Goal: Information Seeking & Learning: Check status

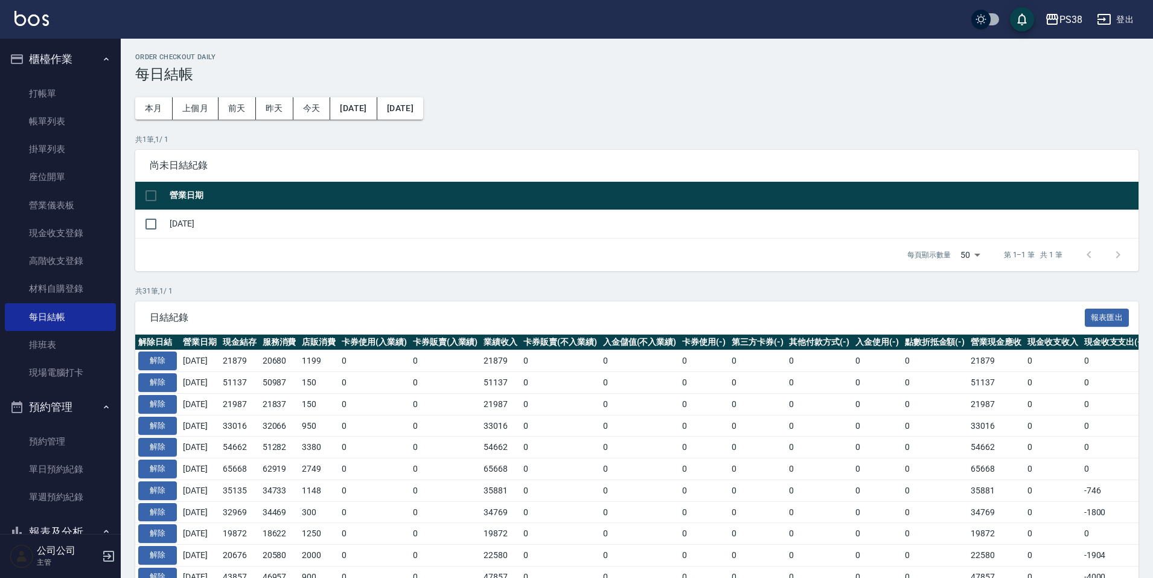
scroll to position [121, 0]
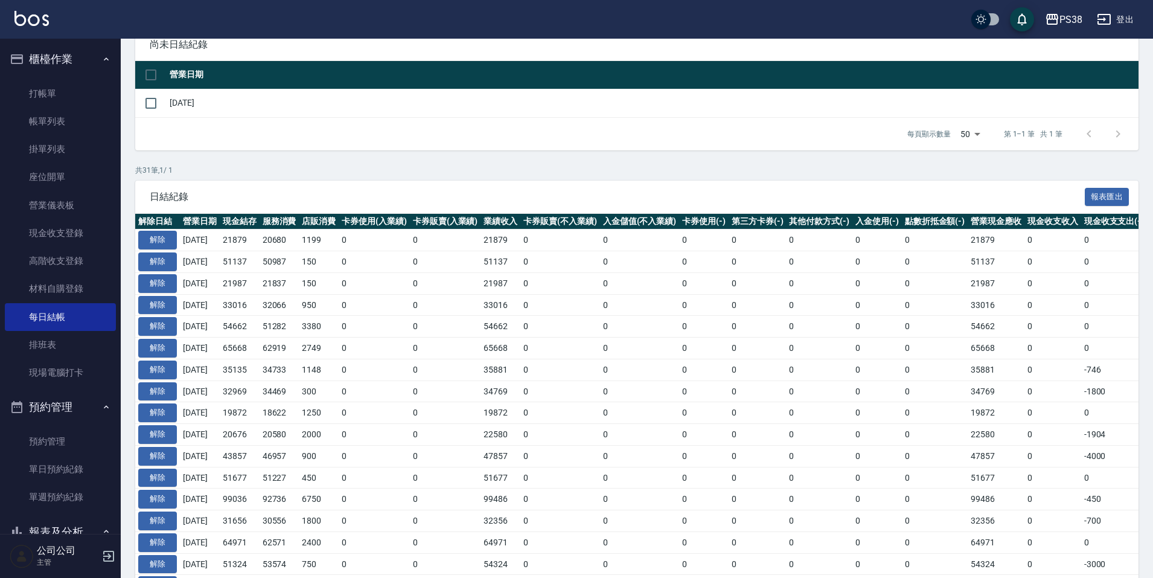
click at [331, 172] on p "共 31 筆, 1 / 1" at bounding box center [636, 170] width 1003 height 11
click at [69, 124] on link "帳單列表" at bounding box center [60, 121] width 111 height 28
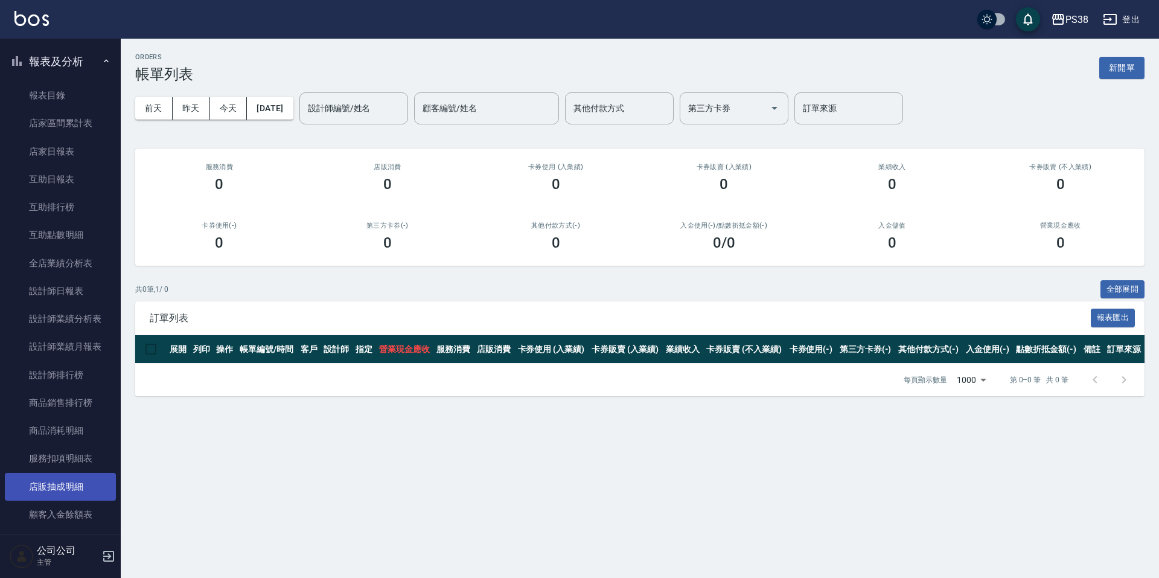
scroll to position [483, 0]
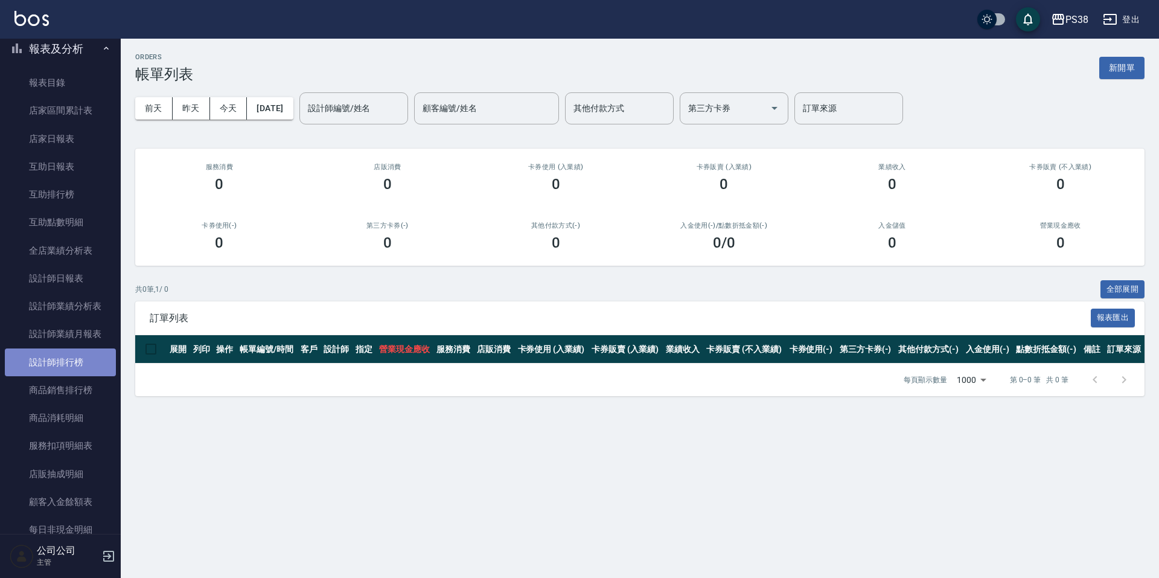
click at [107, 370] on link "設計師排行榜" at bounding box center [60, 362] width 111 height 28
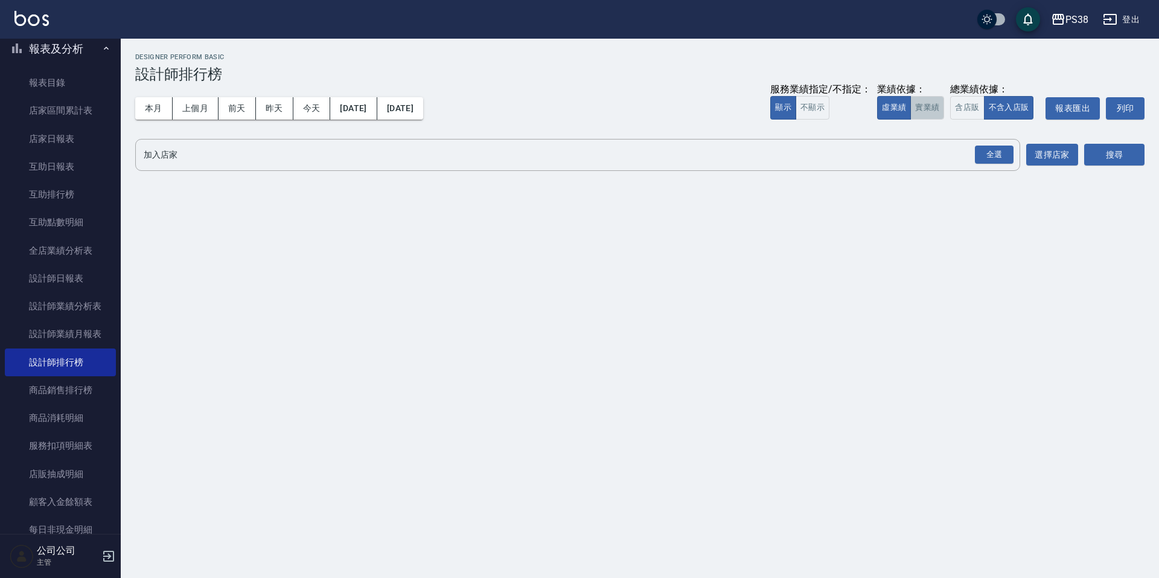
drag, startPoint x: 940, startPoint y: 113, endPoint x: 947, endPoint y: 119, distance: 9.4
click at [939, 114] on button "實業績" at bounding box center [927, 108] width 34 height 24
click at [998, 146] on div "全選" at bounding box center [994, 155] width 39 height 19
click at [1115, 156] on button "搜尋" at bounding box center [1114, 155] width 60 height 22
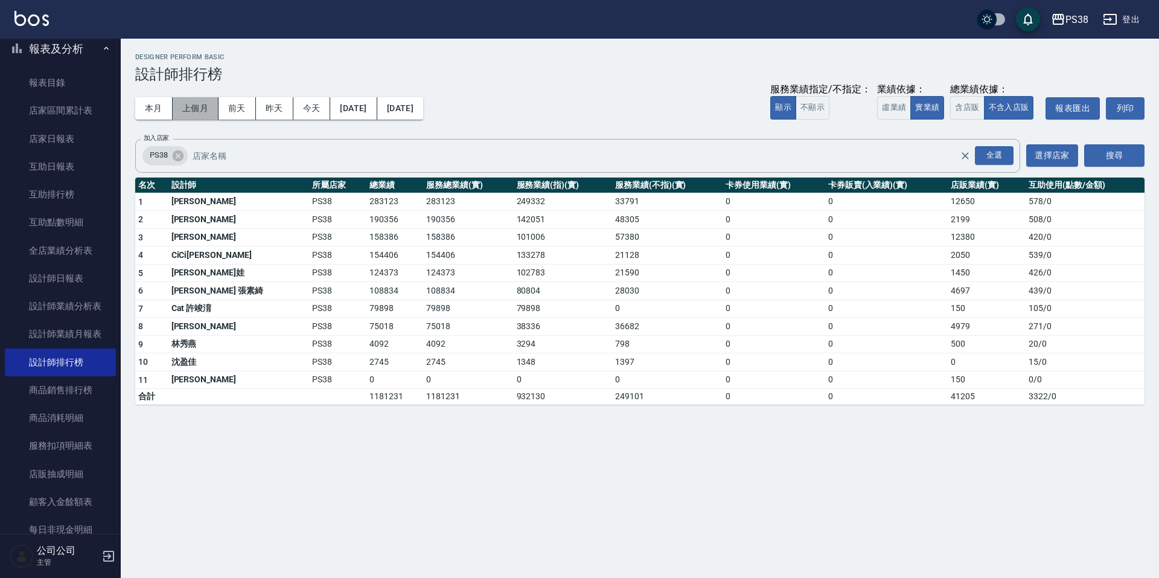
click at [208, 103] on button "上個月" at bounding box center [196, 108] width 46 height 22
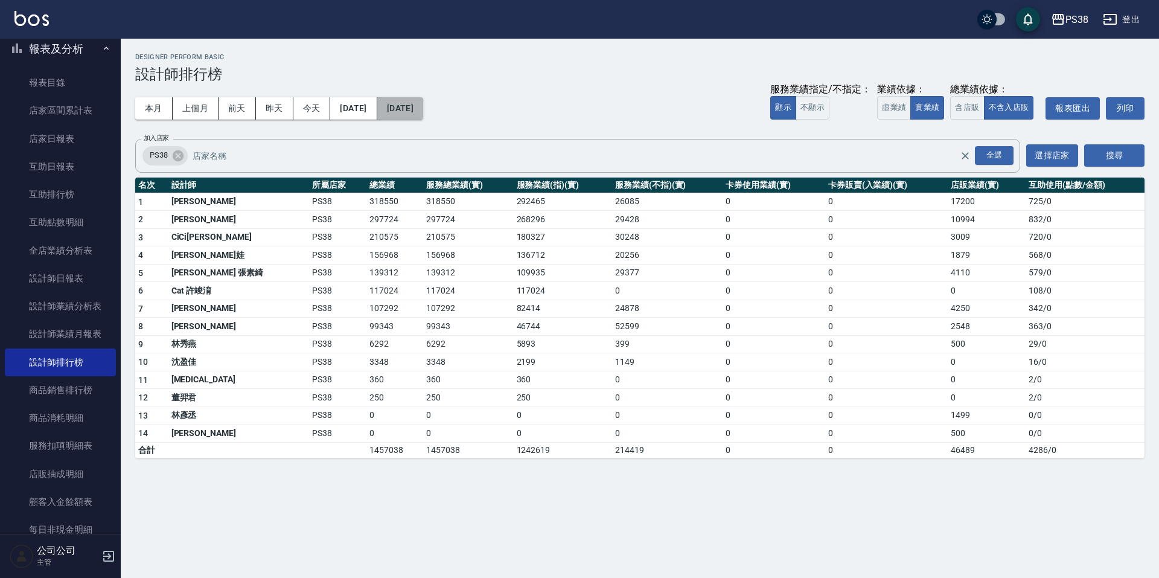
click at [423, 112] on button "[DATE]" at bounding box center [400, 108] width 46 height 22
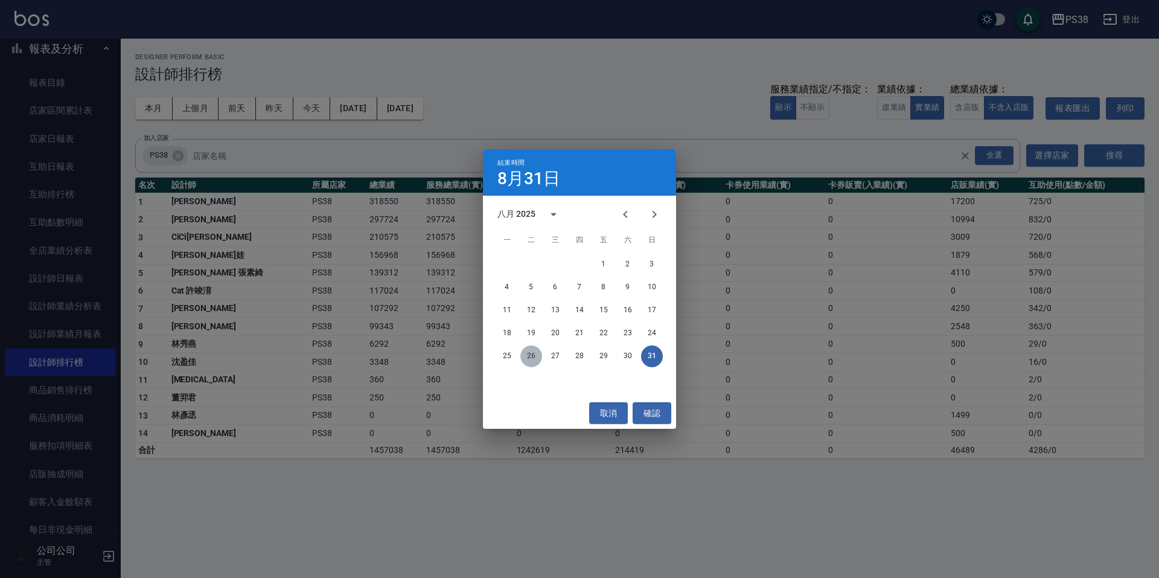
click at [533, 351] on button "26" at bounding box center [531, 356] width 22 height 22
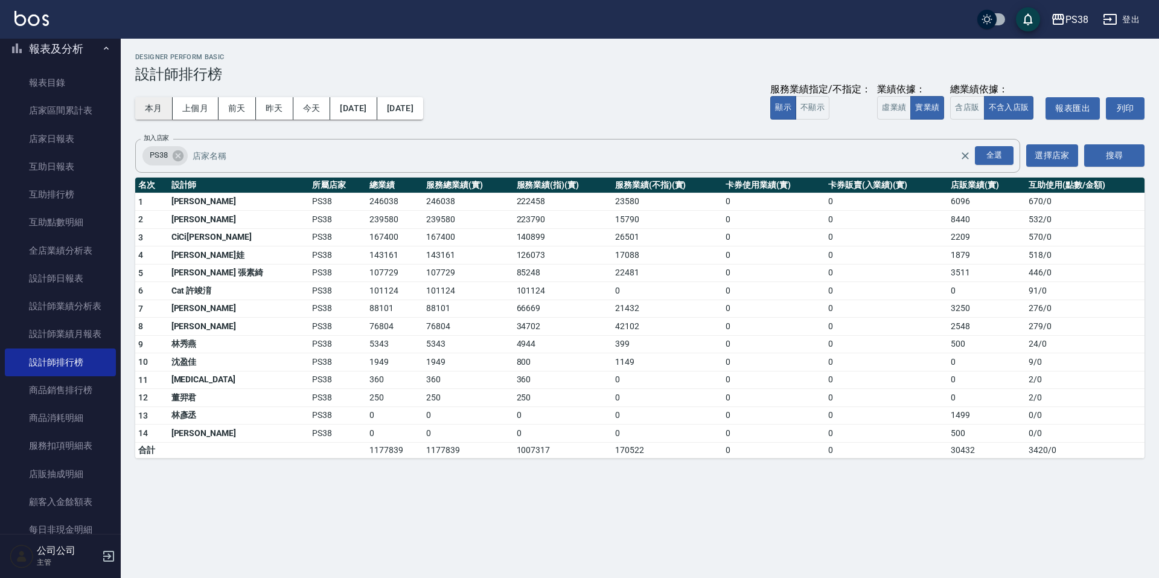
click at [152, 100] on button "本月" at bounding box center [153, 108] width 37 height 22
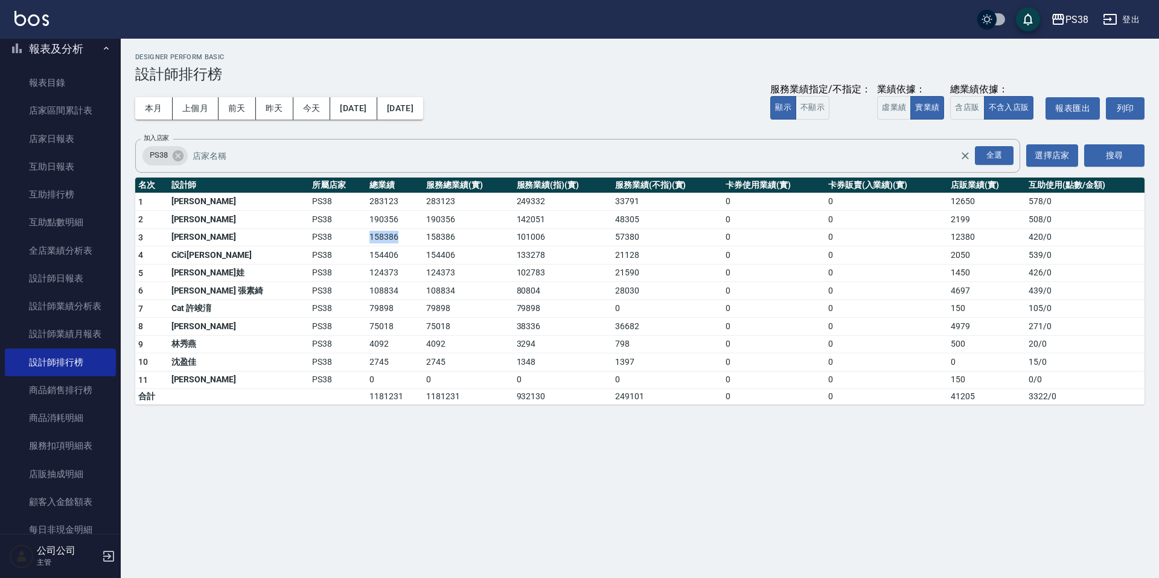
drag, startPoint x: 333, startPoint y: 236, endPoint x: 354, endPoint y: 234, distance: 21.3
click at [366, 234] on td "158386" at bounding box center [394, 237] width 57 height 18
click at [366, 257] on td "154406" at bounding box center [394, 255] width 57 height 18
drag, startPoint x: 321, startPoint y: 255, endPoint x: 357, endPoint y: 254, distance: 36.2
click at [357, 254] on tr "4 CiCi[PERSON_NAME] PS38 154406 154406 133278 21128 0 0 2050 539 / 0" at bounding box center [640, 255] width 1010 height 18
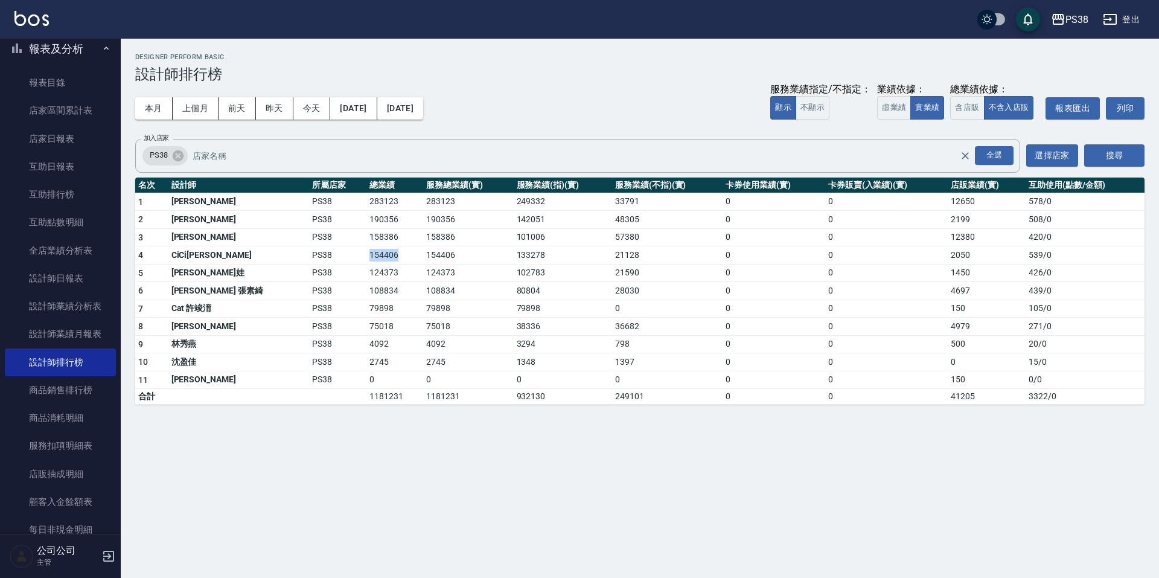
click at [366, 254] on td "154406" at bounding box center [394, 255] width 57 height 18
click at [378, 415] on div "PS38 [DATE] - [DATE] 設計師排行榜 列印時間： [DATE][PHONE_NUMBER]:41 Designer Perform Basi…" at bounding box center [640, 229] width 1038 height 380
click at [626, 443] on div "PS38 [DATE] - [DATE] 設計師排行榜 列印時間： [DATE][PHONE_NUMBER]:41 Designer Perform Basi…" at bounding box center [579, 289] width 1159 height 578
drag, startPoint x: 579, startPoint y: 235, endPoint x: 603, endPoint y: 235, distance: 24.2
click at [612, 235] on td "57380" at bounding box center [667, 237] width 111 height 18
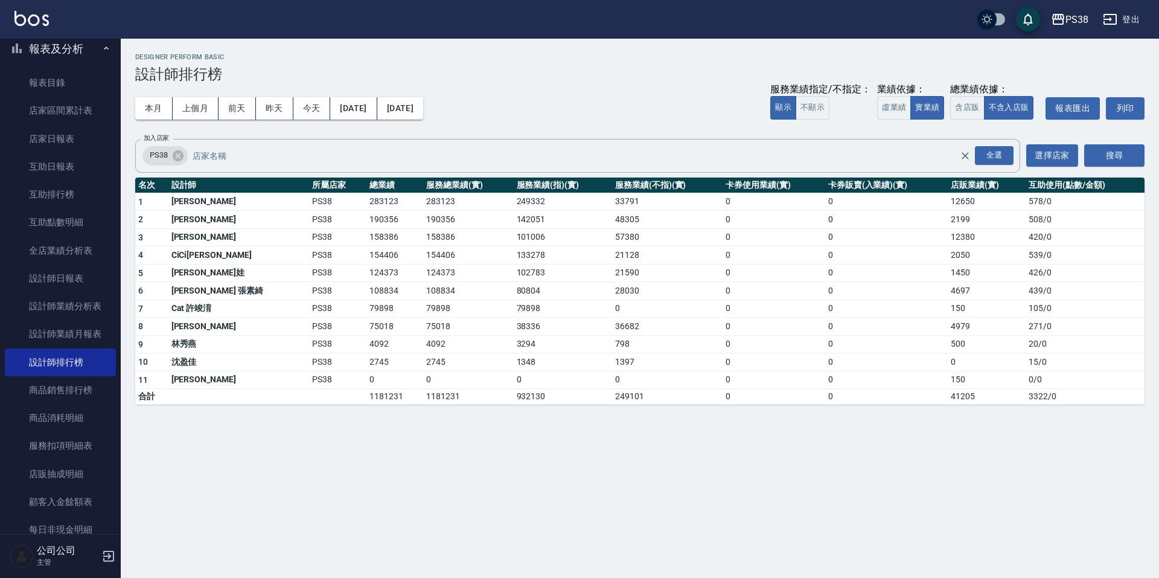
click at [614, 255] on td "21128" at bounding box center [667, 255] width 111 height 18
